Goal: Task Accomplishment & Management: Manage account settings

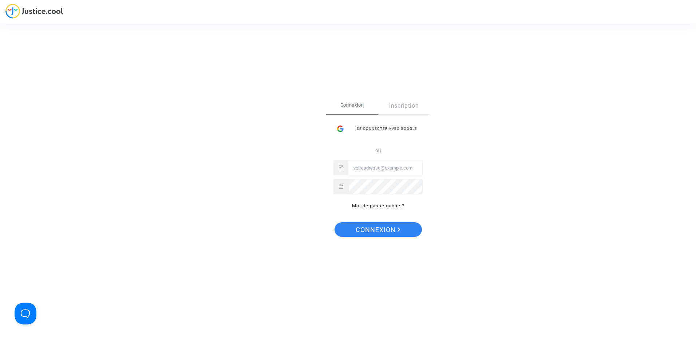
type input "[PERSON_NAME][EMAIL_ADDRESS][DOMAIN_NAME]"
click at [364, 233] on span "Connexion" at bounding box center [378, 229] width 45 height 15
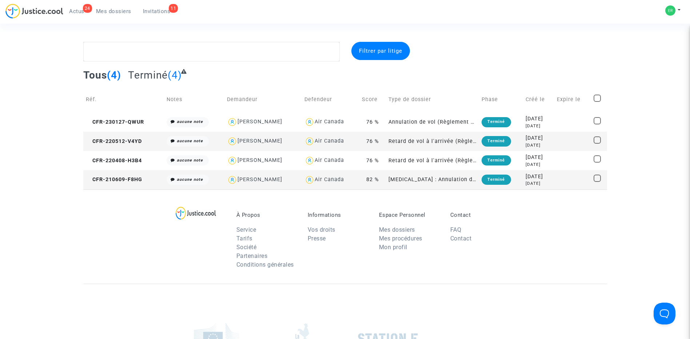
click at [160, 11] on span "Invitations" at bounding box center [157, 11] width 28 height 7
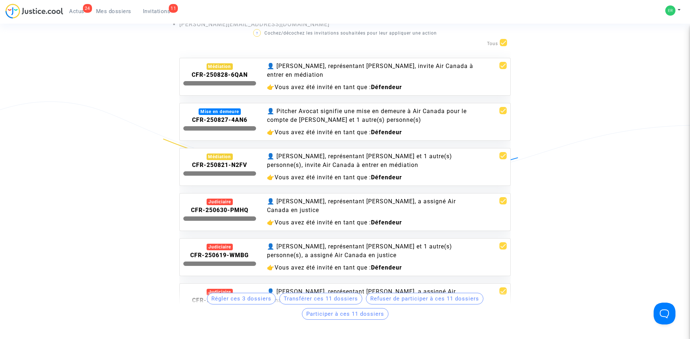
scroll to position [109, 0]
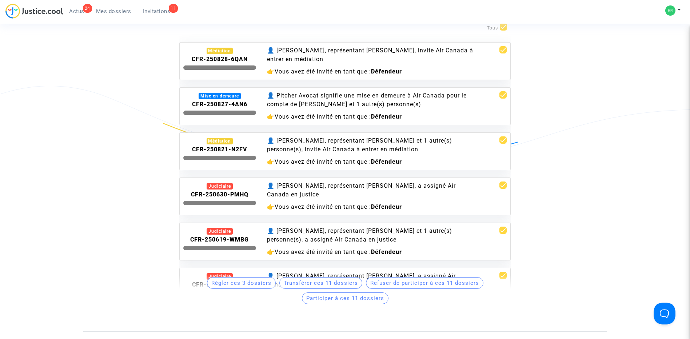
click at [307, 150] on div "👤 Pitcher Avocat, représentant Vanette Paul et 1 autre(s) personne(s), invite A…" at bounding box center [373, 144] width 212 height 17
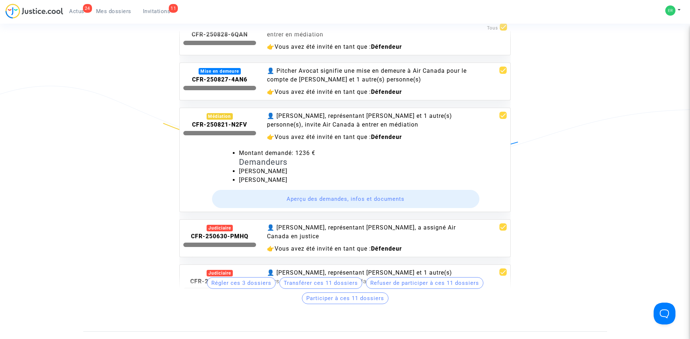
scroll to position [36, 0]
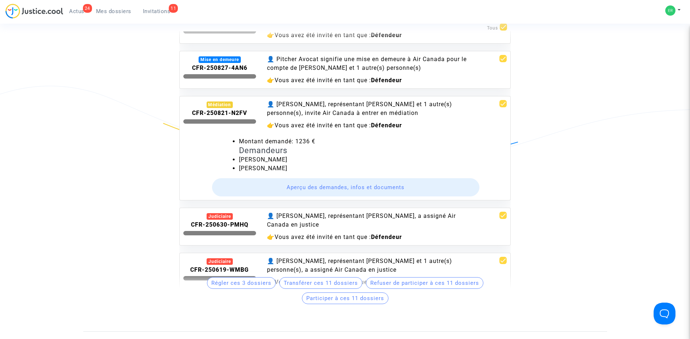
click at [308, 186] on button "Aperçu des demandes, infos et documents" at bounding box center [346, 187] width 268 height 18
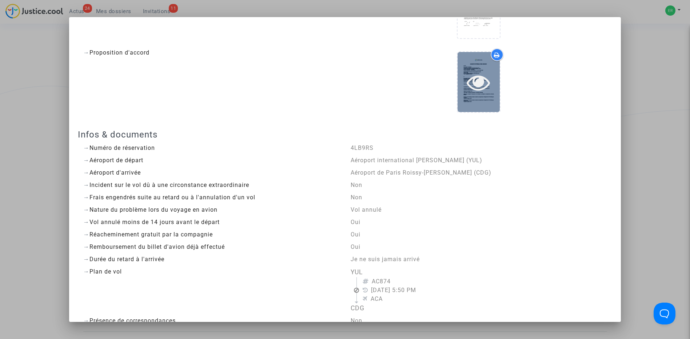
scroll to position [0, 0]
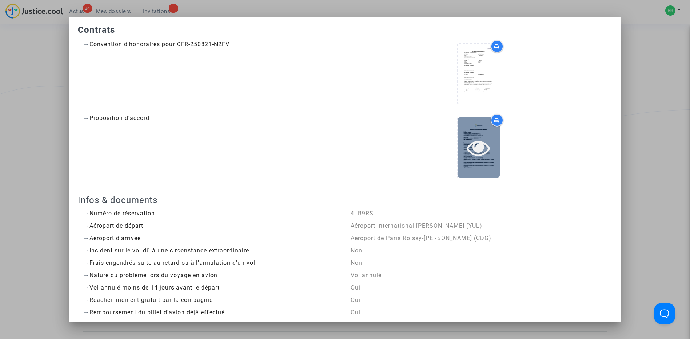
click at [486, 128] on div at bounding box center [479, 148] width 42 height 60
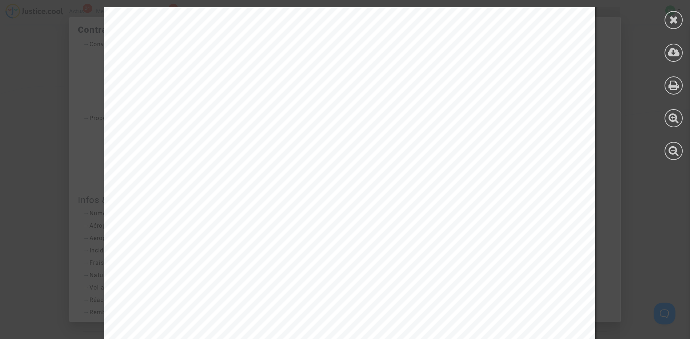
scroll to position [400, 0]
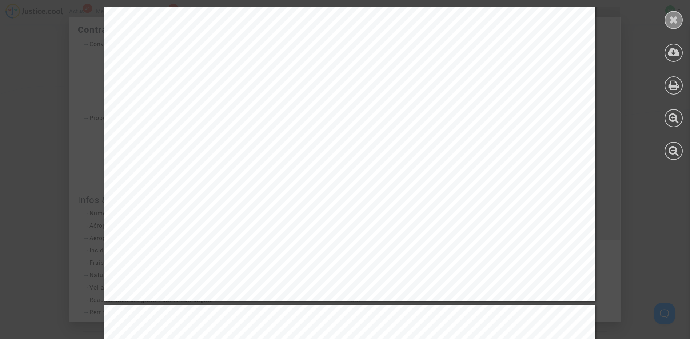
click at [674, 15] on icon at bounding box center [674, 19] width 9 height 11
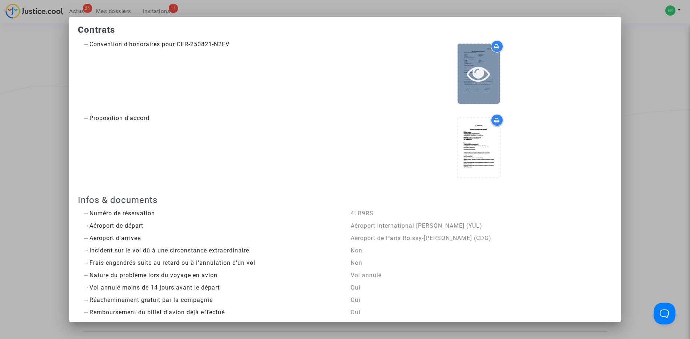
click at [465, 92] on div at bounding box center [479, 74] width 42 height 60
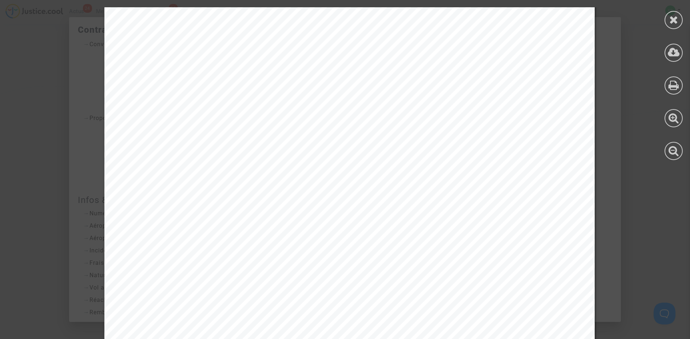
scroll to position [0, 0]
click at [677, 49] on icon at bounding box center [674, 52] width 12 height 11
click at [673, 13] on div at bounding box center [674, 20] width 18 height 18
